Goal: Task Accomplishment & Management: Manage account settings

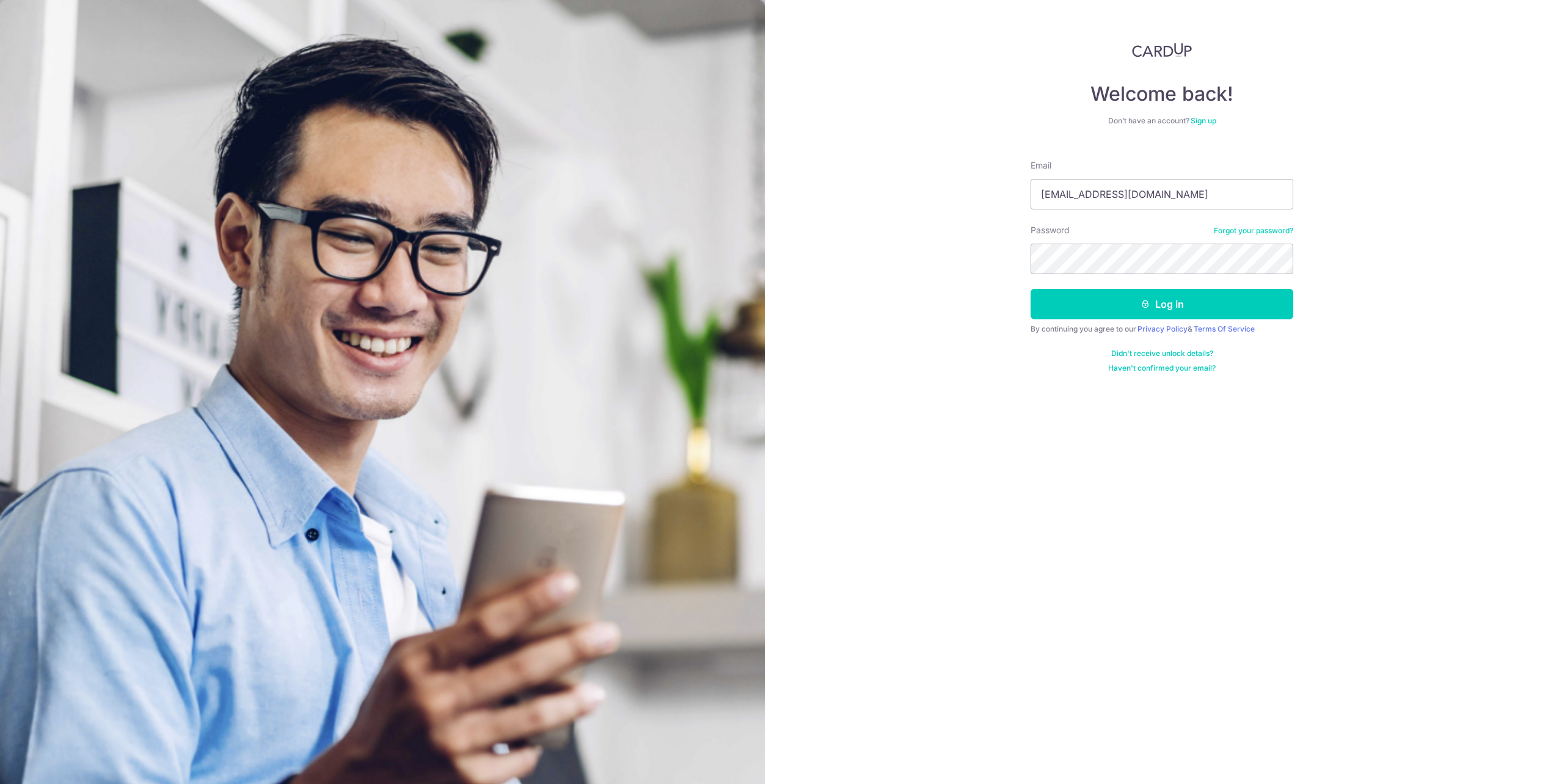
click at [1030, 289] on button "Log in" at bounding box center [1162, 304] width 263 height 31
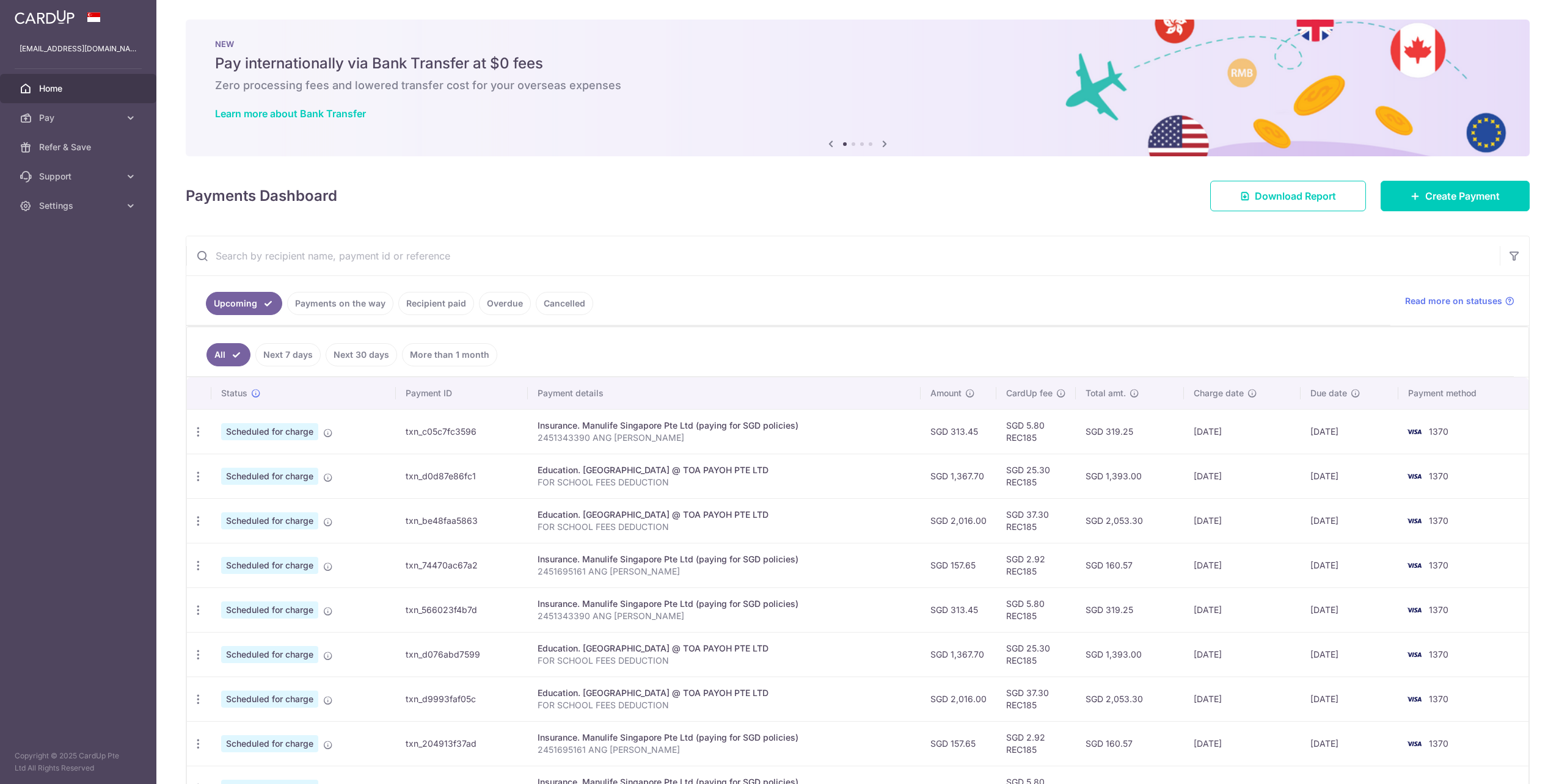
click at [695, 517] on div "Education. MULBERRY LEARNING CENTRE @ TOA PAYOH PTE LTD" at bounding box center [725, 515] width 374 height 12
click at [197, 522] on icon "button" at bounding box center [198, 521] width 13 height 12
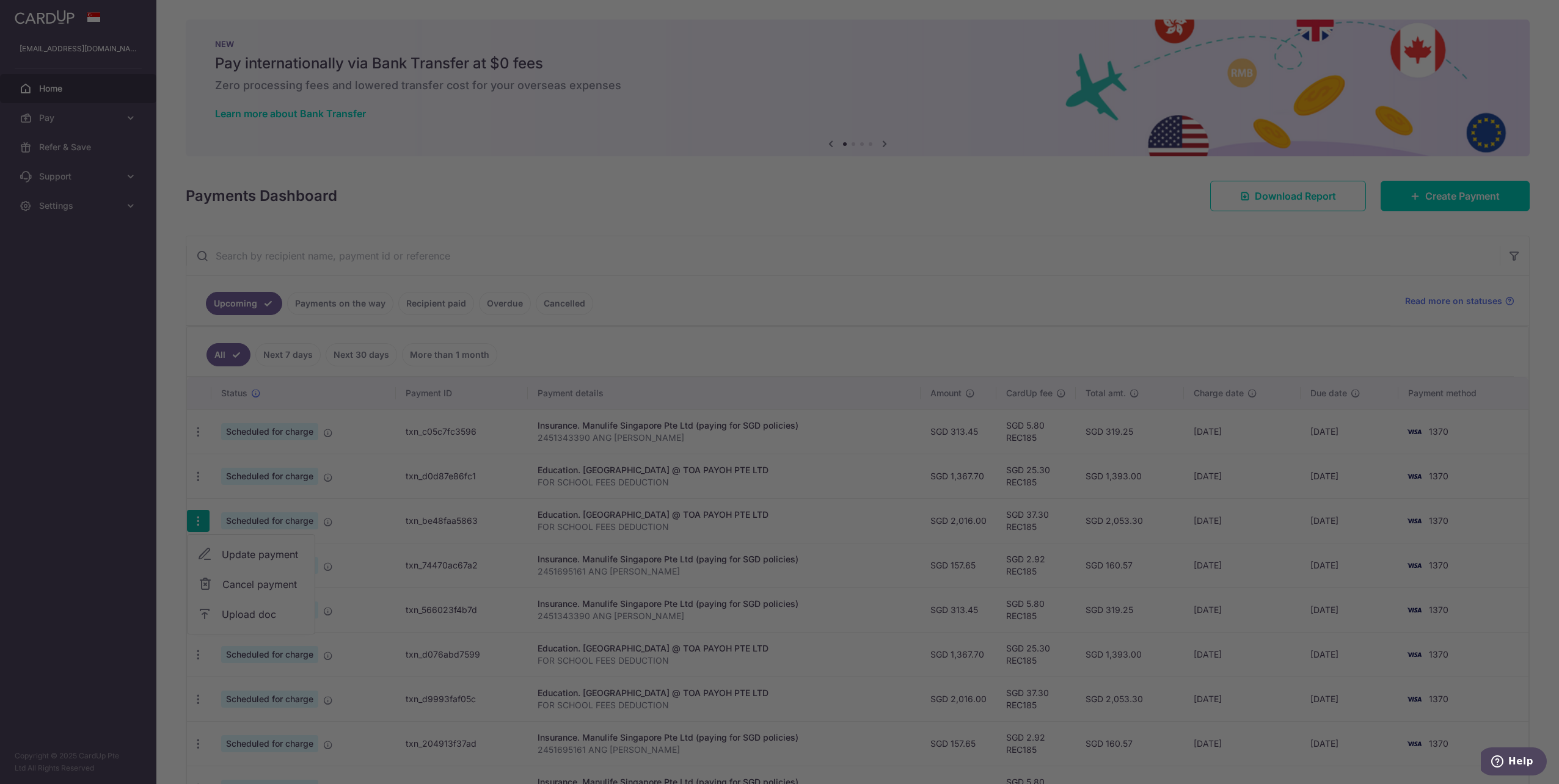
click at [222, 550] on div at bounding box center [787, 396] width 1575 height 792
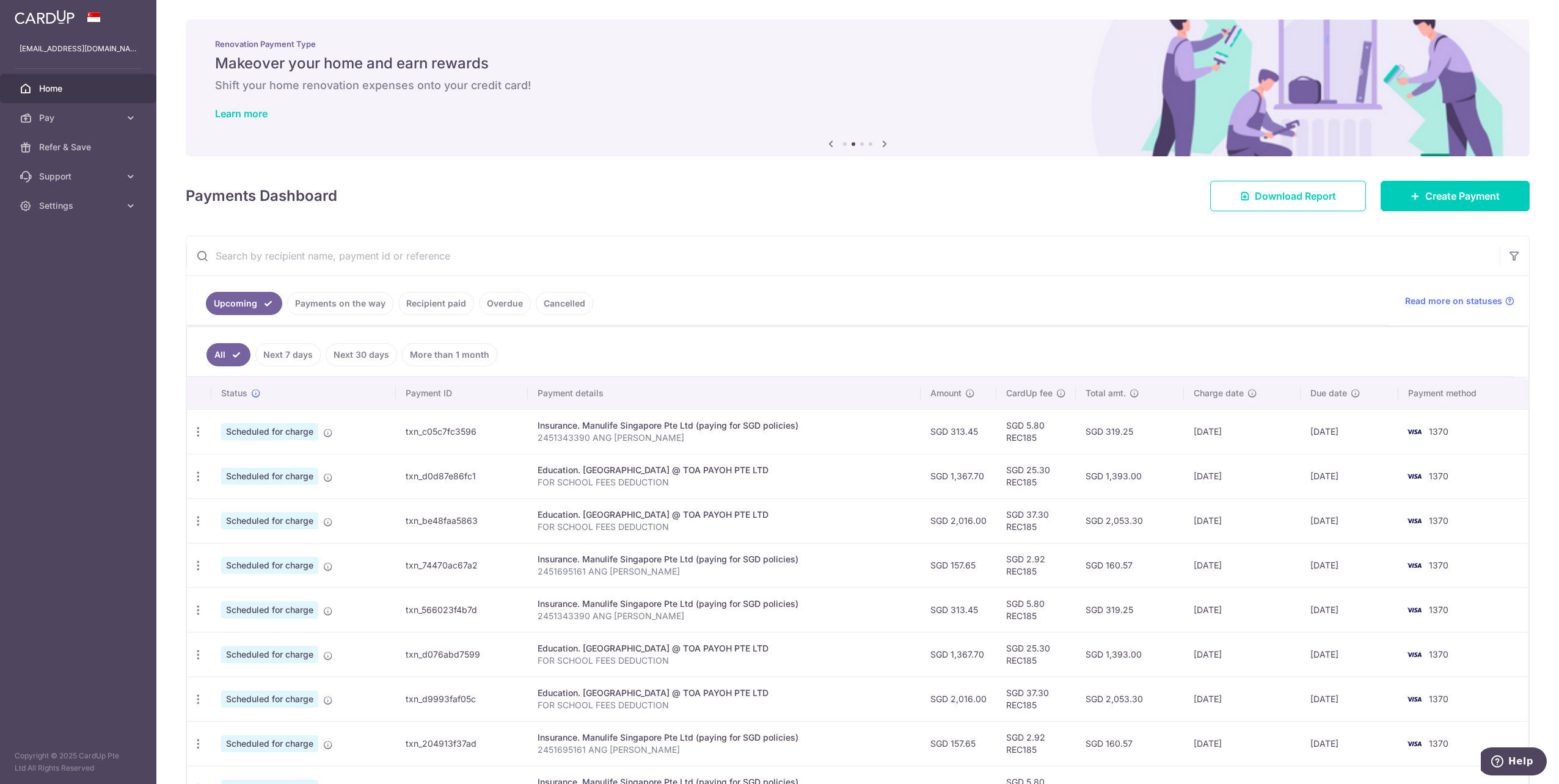
click at [955, 514] on td "SGD 2,016.00" at bounding box center [958, 521] width 76 height 44
click at [955, 519] on td "SGD 2,016.00" at bounding box center [958, 521] width 76 height 44
click at [199, 516] on icon "button" at bounding box center [198, 521] width 13 height 12
click at [215, 554] on link "Update payment" at bounding box center [251, 554] width 127 height 29
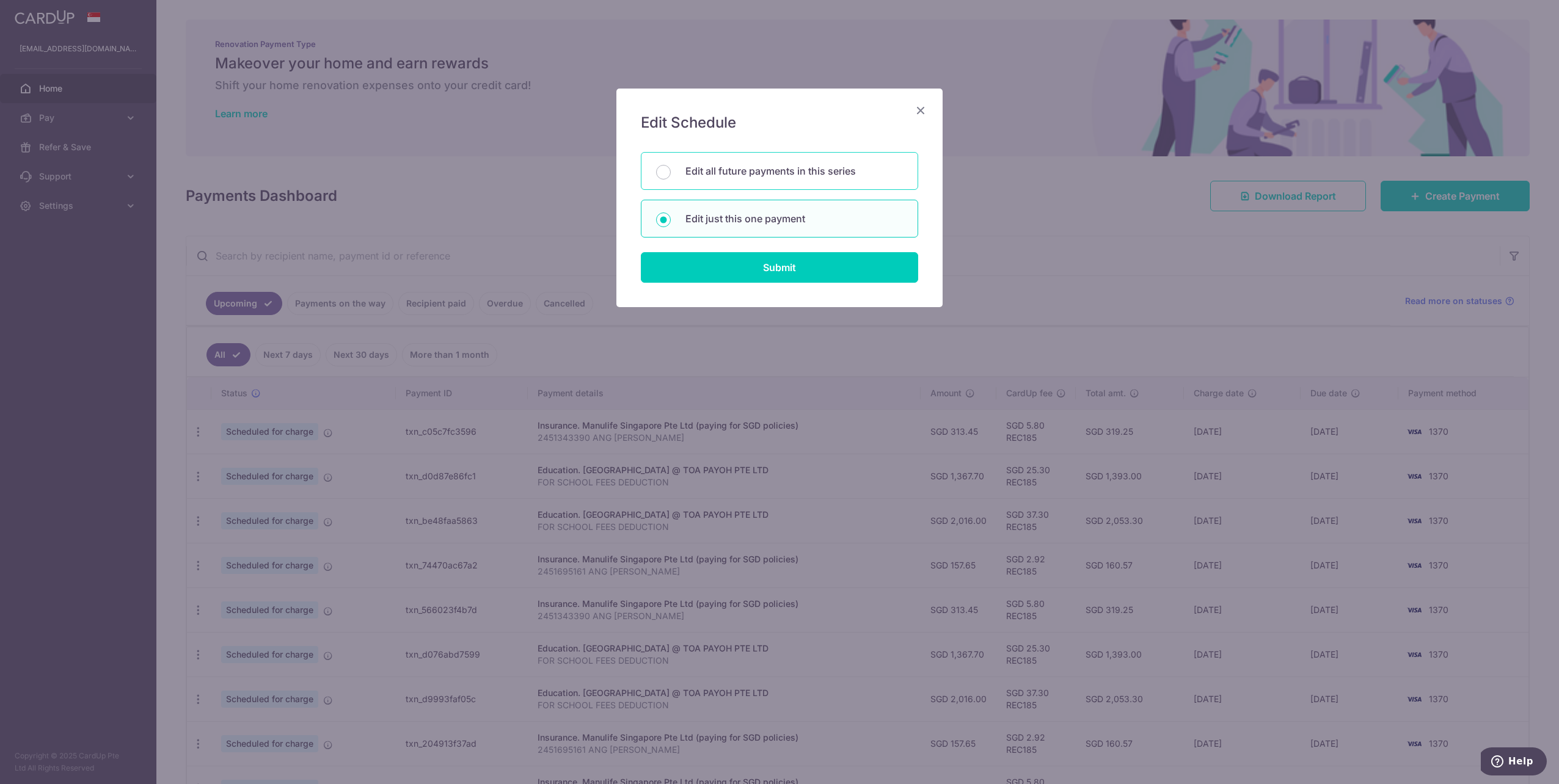
click at [743, 177] on p "Edit all future payments in this series" at bounding box center [794, 171] width 217 height 15
click at [671, 177] on input "Edit all future payments in this series" at bounding box center [663, 172] width 15 height 15
radio input "true"
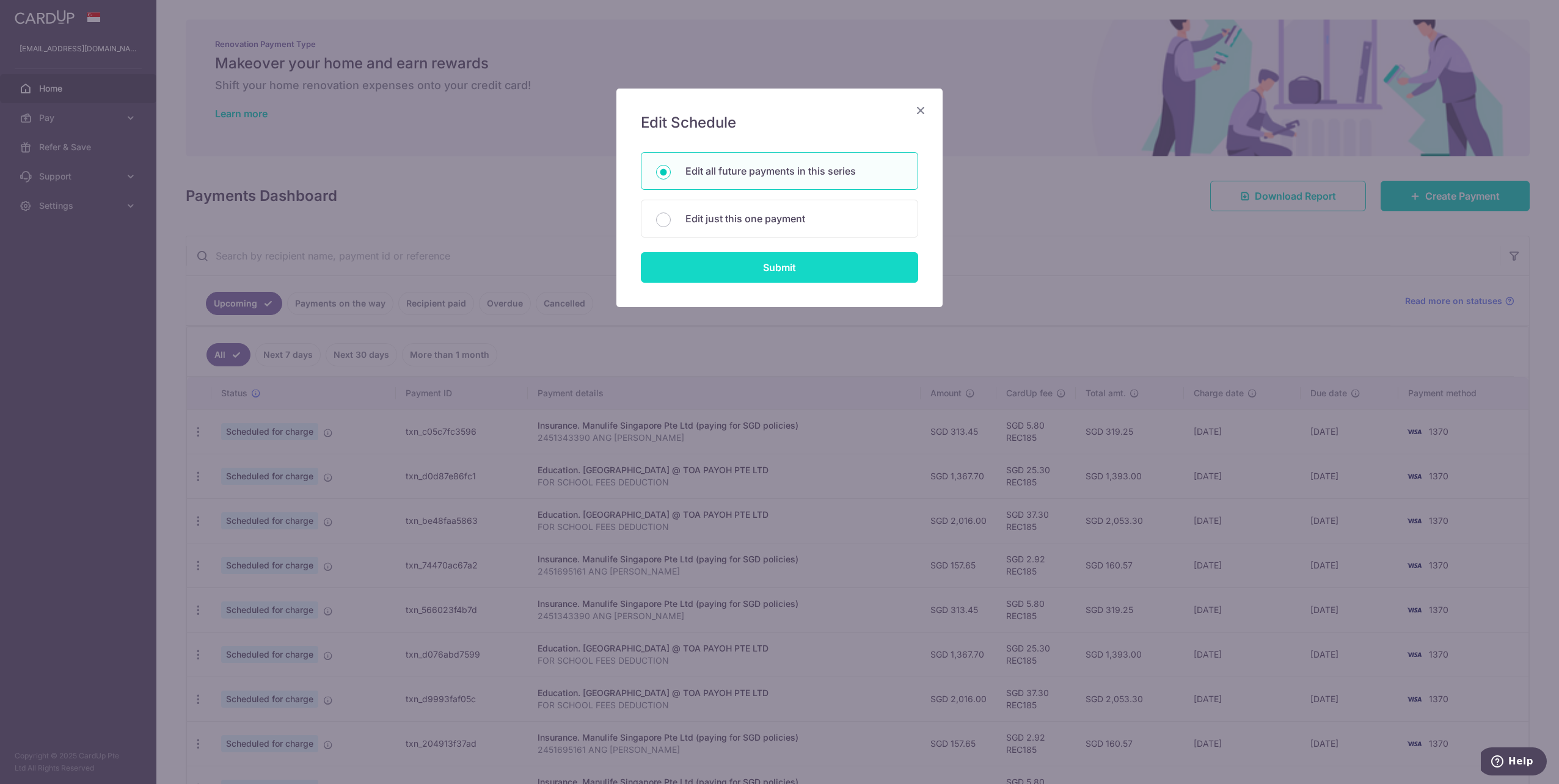
click at [764, 259] on input "Submit" at bounding box center [779, 267] width 277 height 31
radio input "true"
type input "2,016.00"
type input "FOR SCHOOL FEES DEDUCTION"
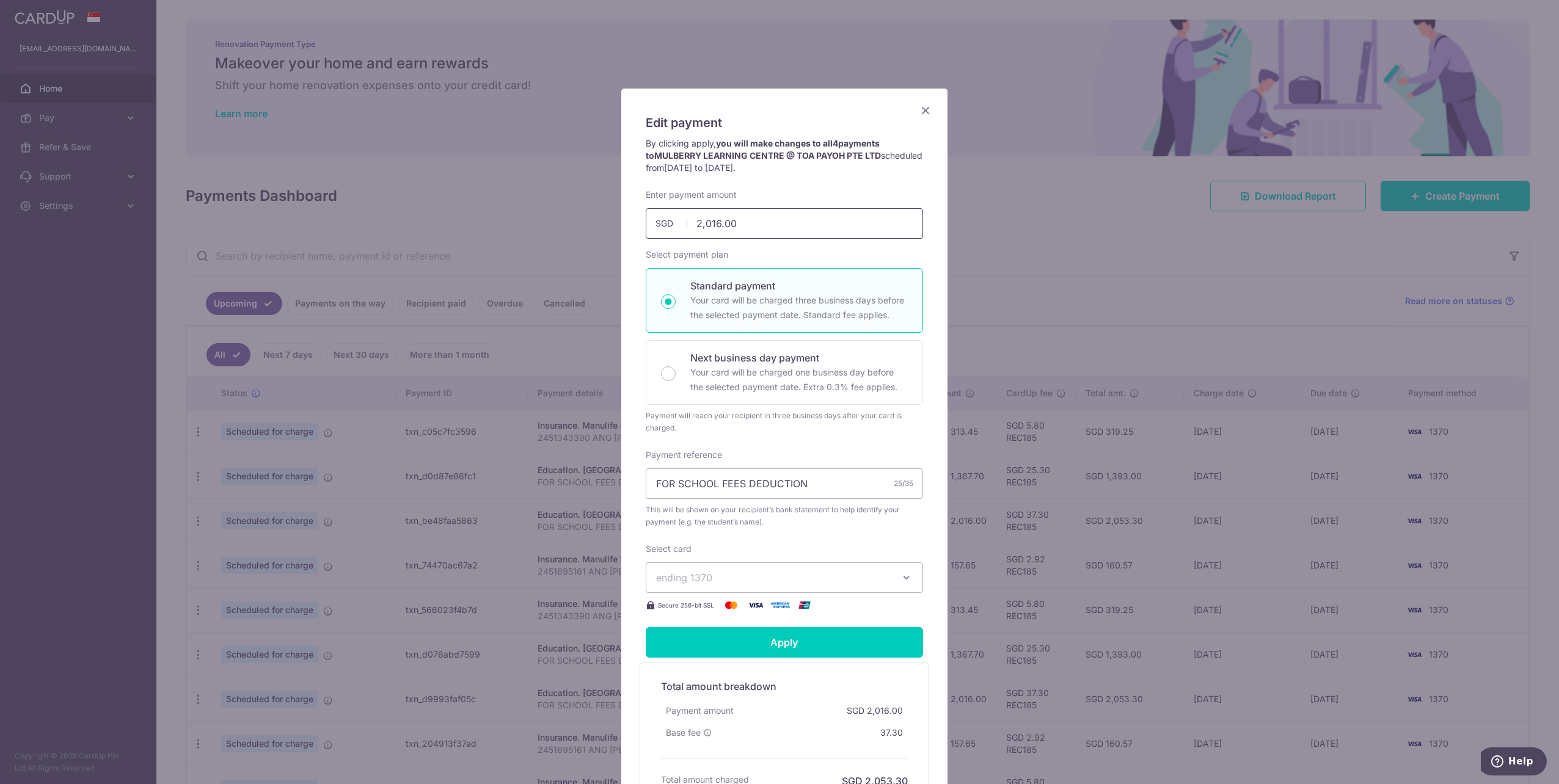
drag, startPoint x: 759, startPoint y: 224, endPoint x: 651, endPoint y: 216, distance: 108.3
click at [651, 216] on input "2,016.00" at bounding box center [784, 224] width 277 height 31
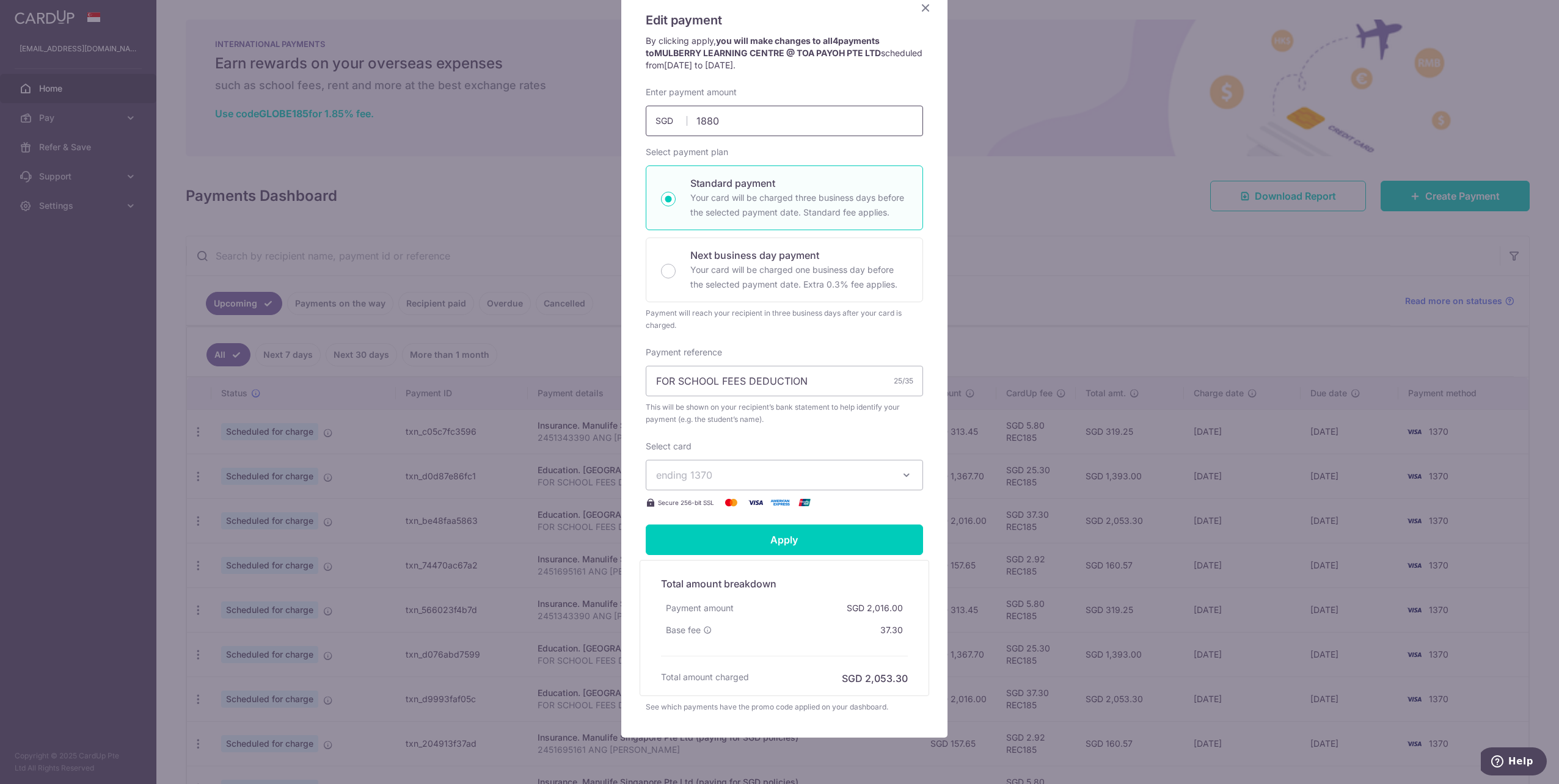
scroll to position [122, 0]
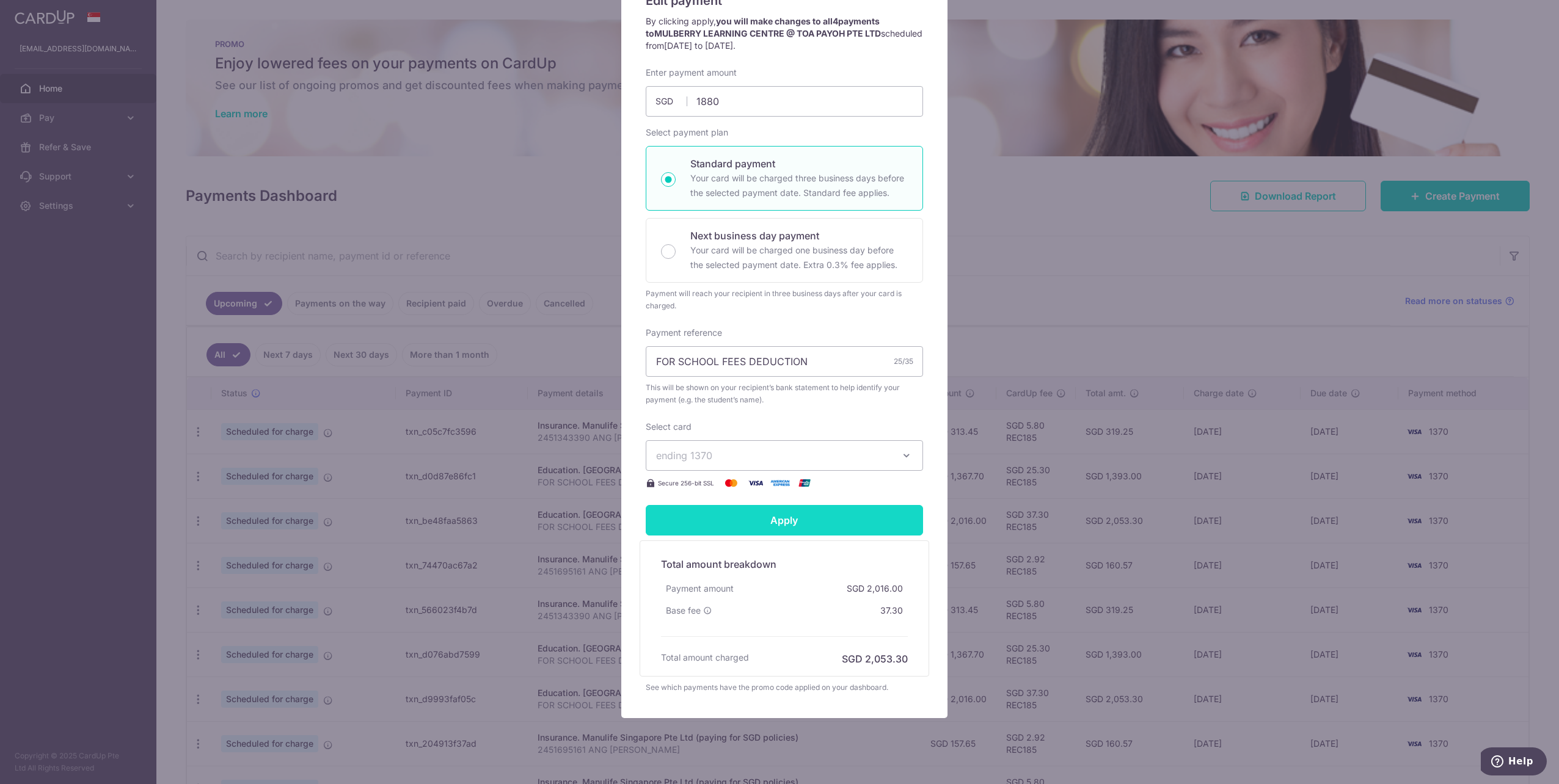
type input "1,880.00"
click at [787, 522] on input "Apply" at bounding box center [784, 520] width 277 height 31
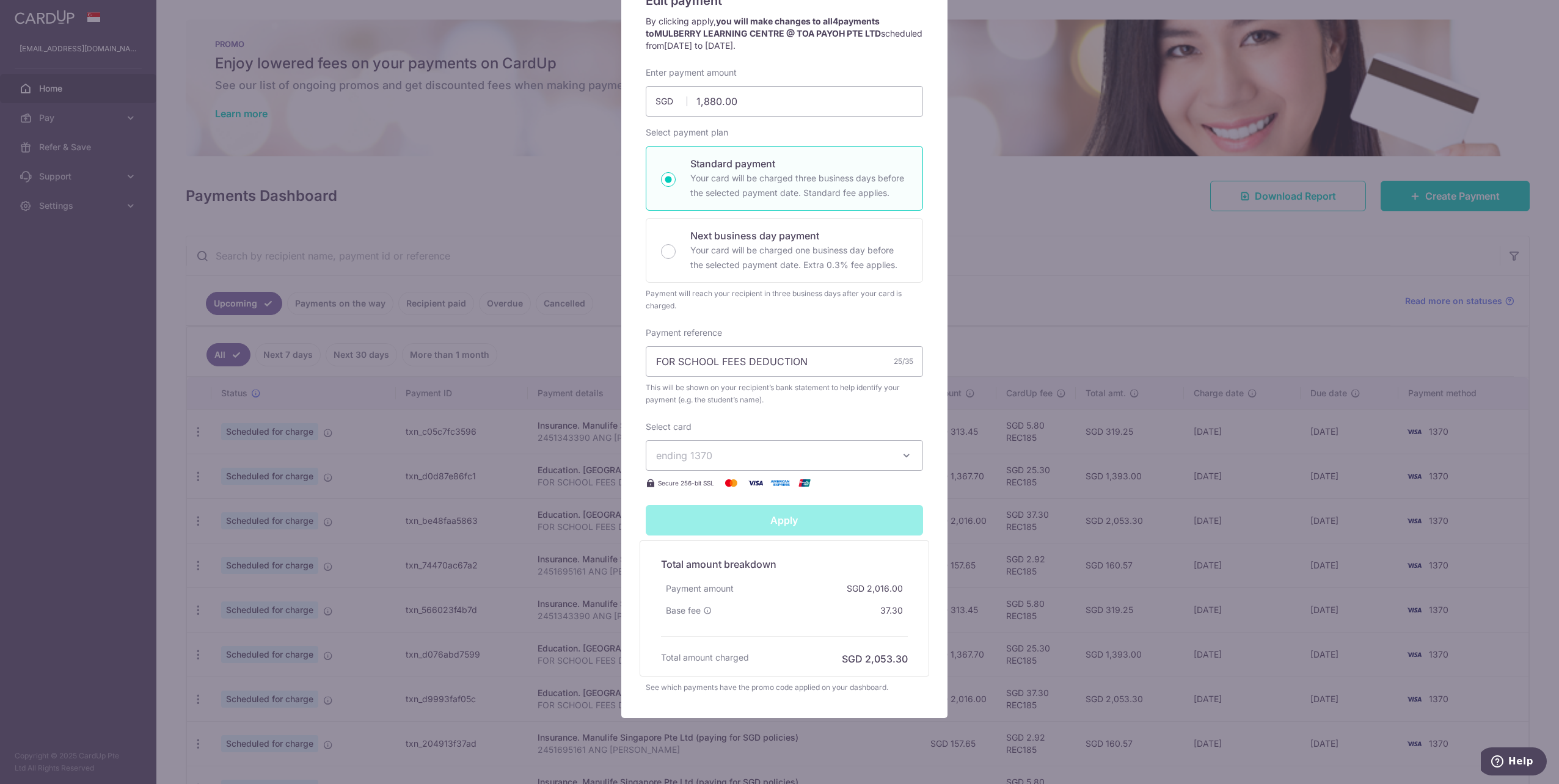
type input "Successfully Applied"
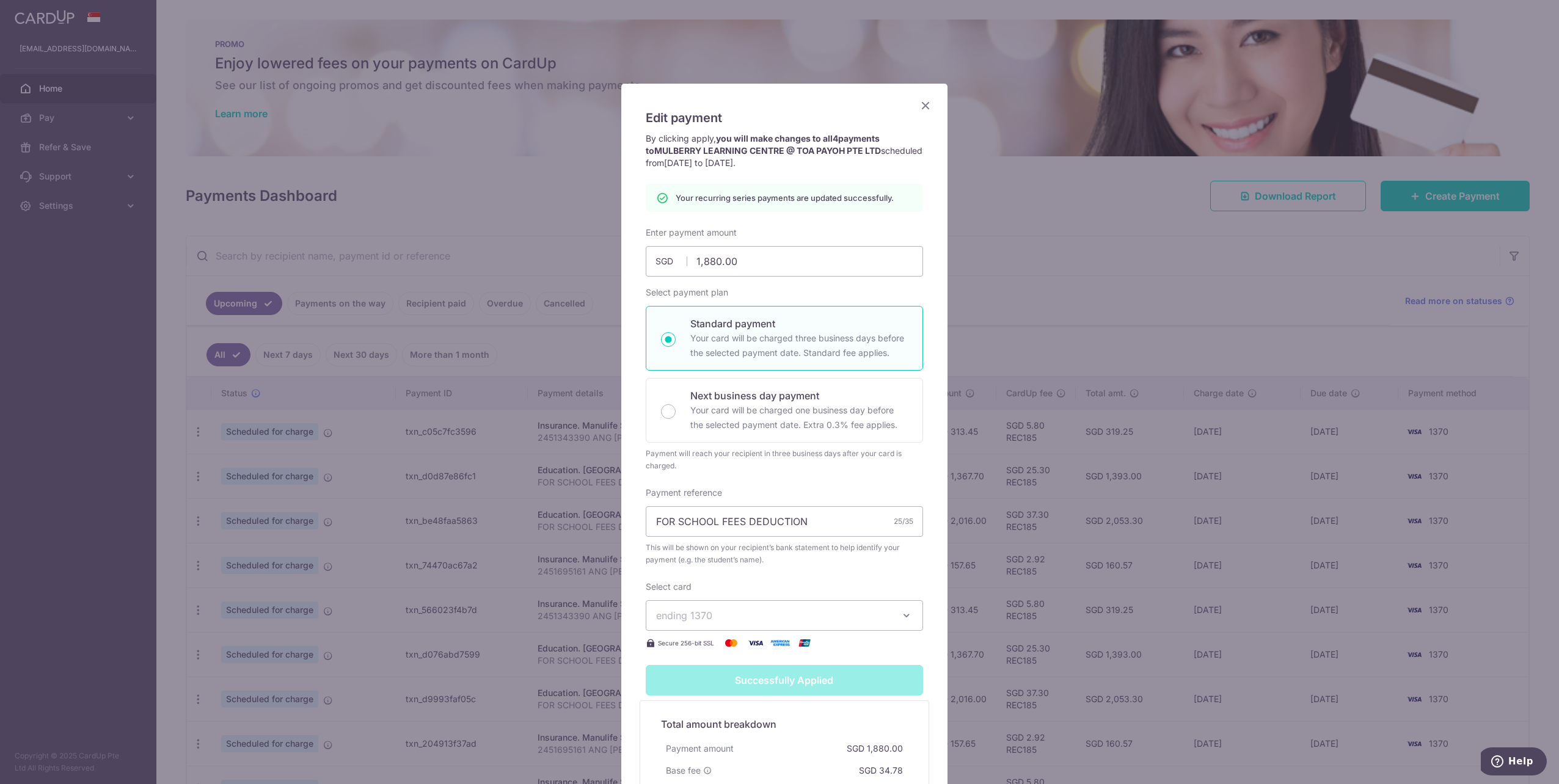
scroll to position [0, 0]
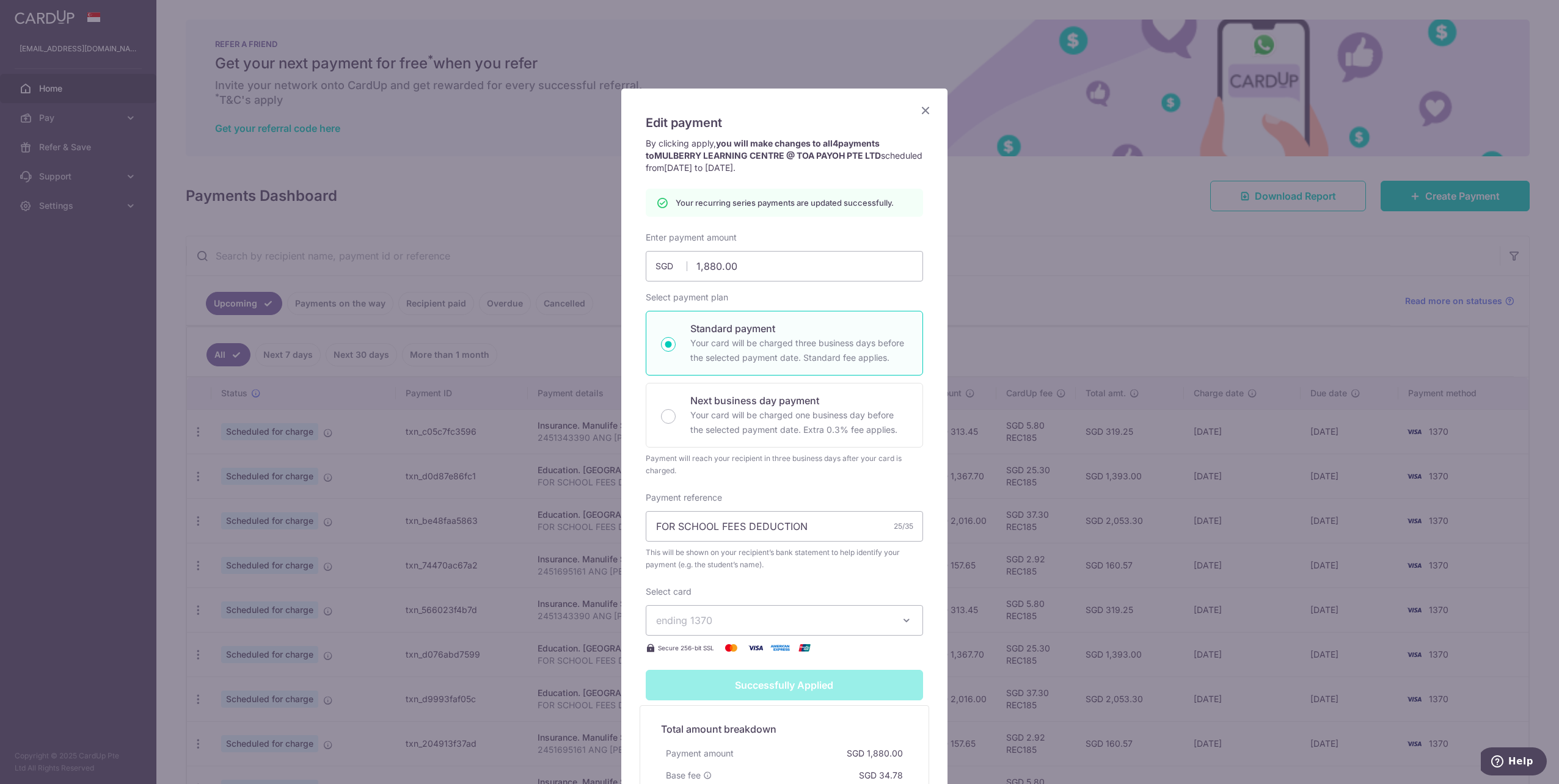
click at [918, 103] on icon "Close" at bounding box center [925, 110] width 15 height 15
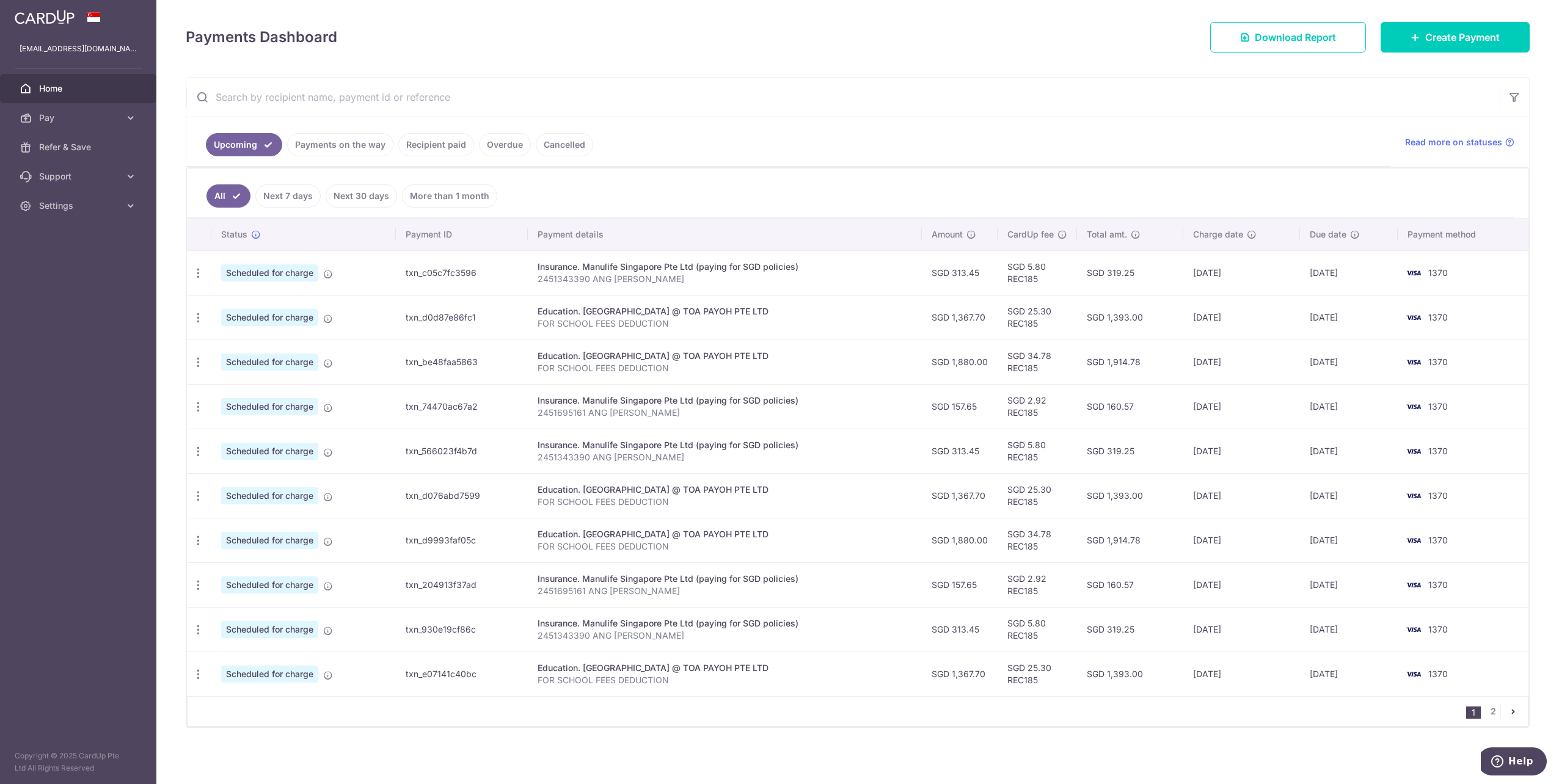
scroll to position [160, 0]
click at [1123, 364] on td "SGD 1,914.78" at bounding box center [1130, 360] width 106 height 44
click at [1144, 362] on td "SGD 1,914.78" at bounding box center [1130, 360] width 106 height 44
click at [84, 122] on span "Pay" at bounding box center [79, 118] width 81 height 12
click at [47, 308] on span "Settings" at bounding box center [79, 309] width 81 height 12
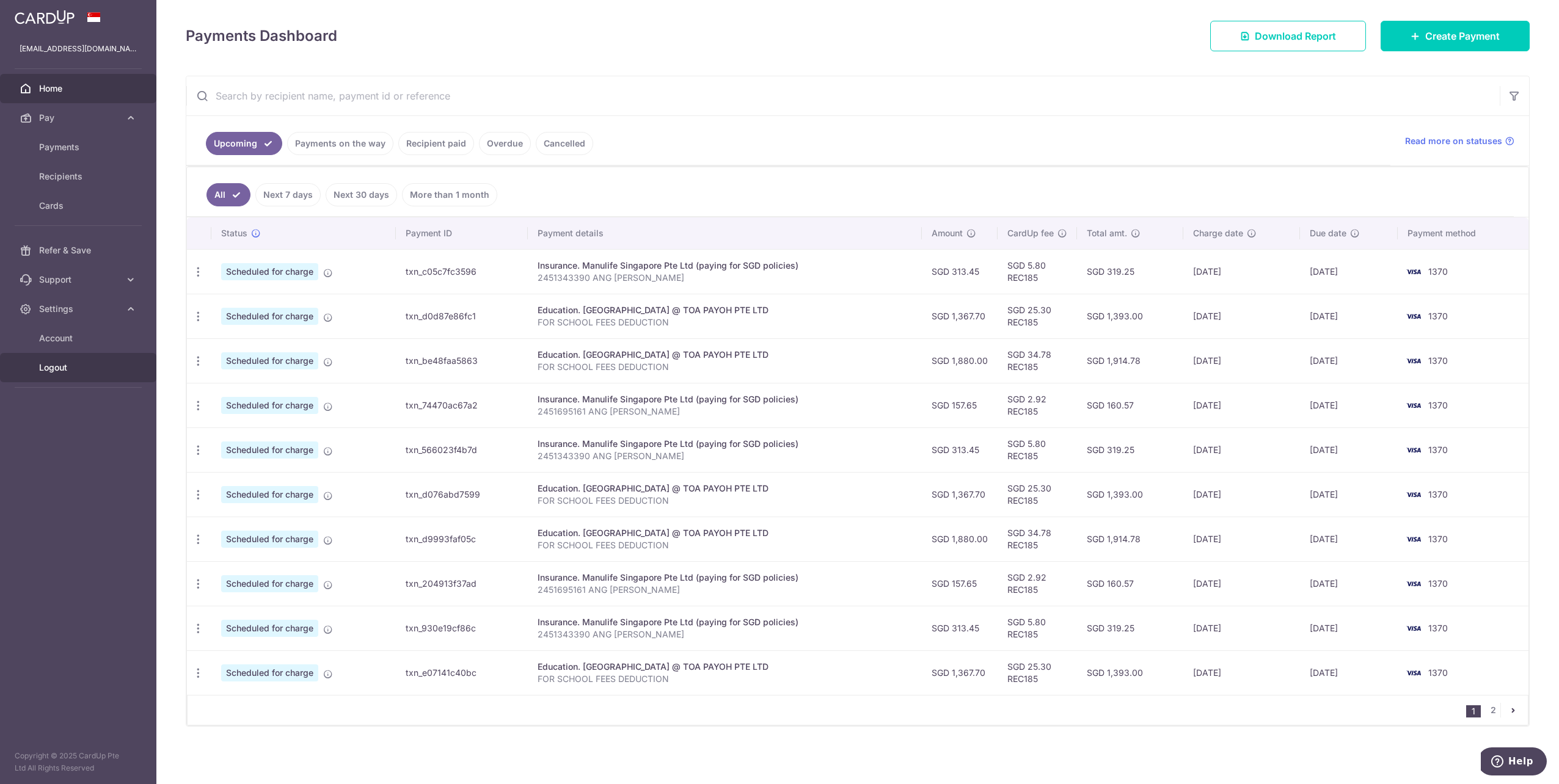
click at [48, 368] on span "Logout" at bounding box center [79, 368] width 81 height 12
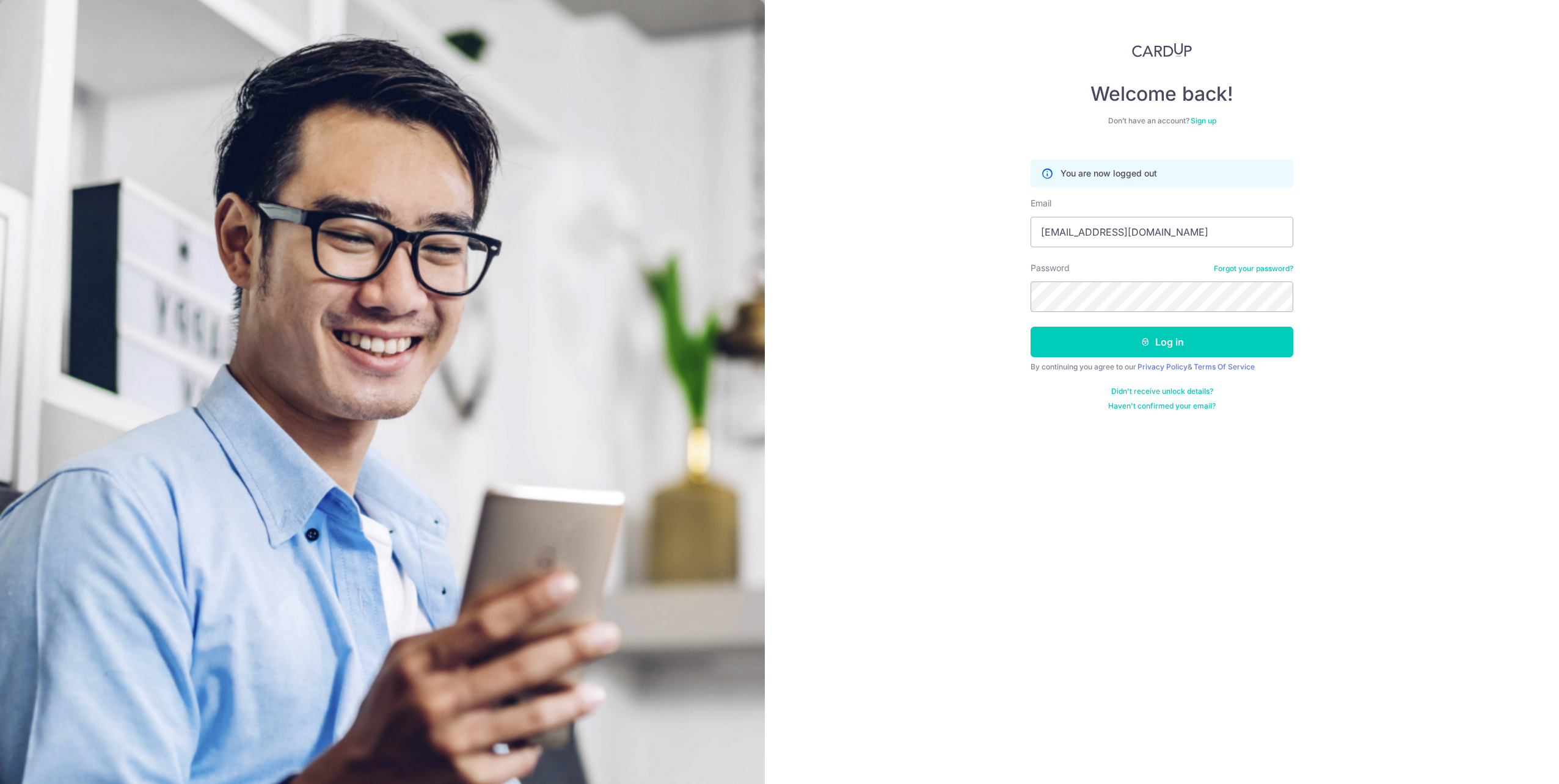
type input "wanyan_89@hotmail.com"
click at [1030, 326] on button "Log in" at bounding box center [1162, 342] width 263 height 31
